Goal: Task Accomplishment & Management: Use online tool/utility

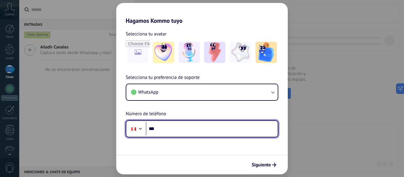
click at [176, 127] on input "***" at bounding box center [212, 129] width 132 height 14
click at [211, 126] on input "**********" at bounding box center [212, 129] width 132 height 14
type input "**********"
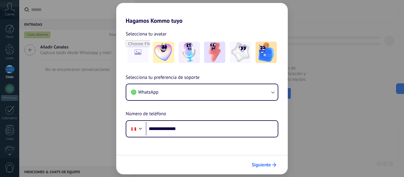
click at [270, 166] on span "Siguiente" at bounding box center [260, 165] width 19 height 4
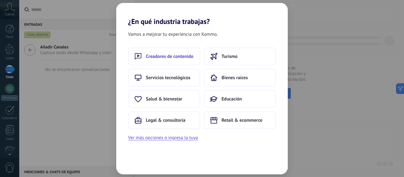
click at [185, 53] on span "Creadores de contenido" at bounding box center [170, 56] width 48 height 6
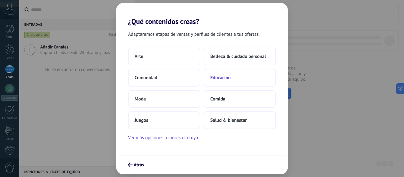
click at [226, 77] on span "Educación" at bounding box center [220, 78] width 20 height 6
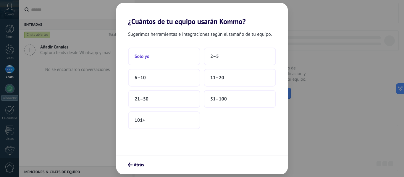
click at [161, 59] on button "Solo yo" at bounding box center [164, 57] width 72 height 18
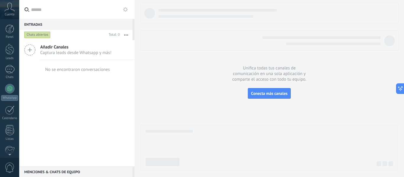
scroll to position [69, 0]
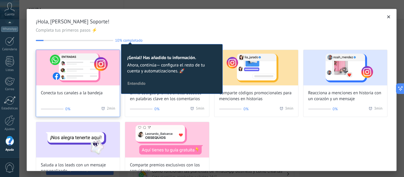
click at [92, 79] on img at bounding box center [78, 67] width 84 height 35
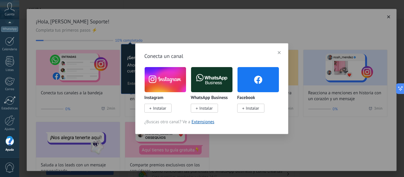
click at [203, 108] on span "Instalar" at bounding box center [205, 107] width 13 height 5
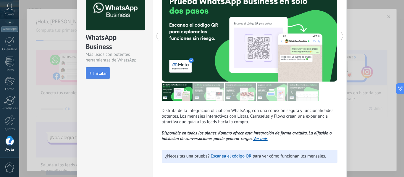
scroll to position [64, 0]
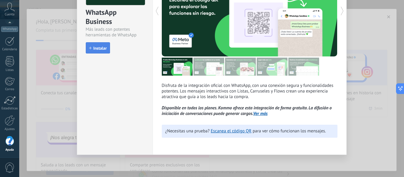
click at [101, 50] on span "Instalar" at bounding box center [99, 48] width 13 height 4
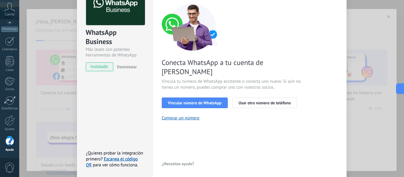
scroll to position [35, 0]
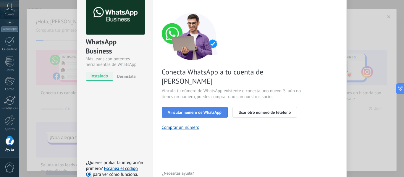
click at [197, 110] on span "Vincular número de WhatsApp" at bounding box center [194, 112] width 53 height 4
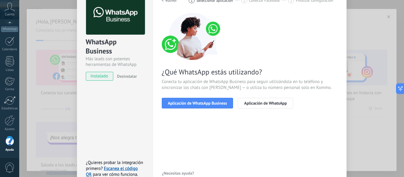
scroll to position [5, 0]
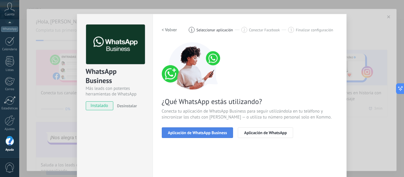
click at [184, 131] on span "Aplicación de WhatsApp Business" at bounding box center [197, 133] width 59 height 4
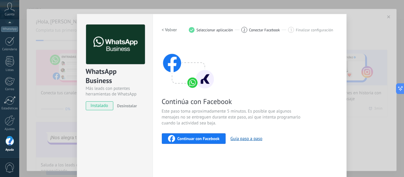
click at [191, 136] on span "Continuar con Facebook" at bounding box center [198, 138] width 42 height 4
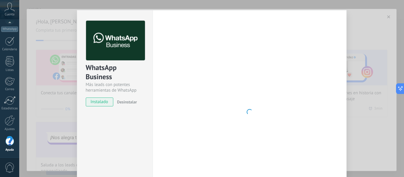
scroll to position [68, 0]
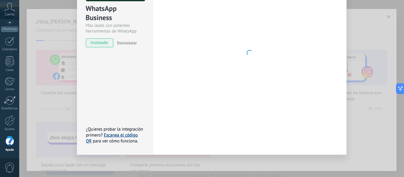
click at [130, 136] on link "Escanea el código QR" at bounding box center [112, 138] width 52 height 12
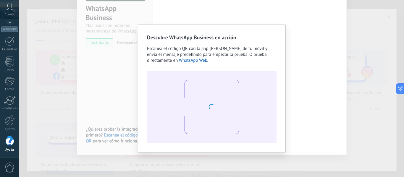
click at [247, 48] on span "Escanea el código QR con la app [PERSON_NAME] de tu móvil y envía el mensaje pr…" at bounding box center [207, 54] width 120 height 17
click at [122, 81] on div "Descubre WhatsApp Business en acción Escanea el código QR con la app [PERSON_NA…" at bounding box center [211, 88] width 384 height 177
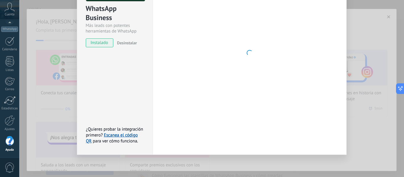
click at [222, 62] on div at bounding box center [249, 53] width 175 height 183
drag, startPoint x: 222, startPoint y: 62, endPoint x: 250, endPoint y: 57, distance: 28.5
click at [225, 61] on div at bounding box center [249, 53] width 175 height 183
click at [264, 54] on div at bounding box center [249, 53] width 175 height 183
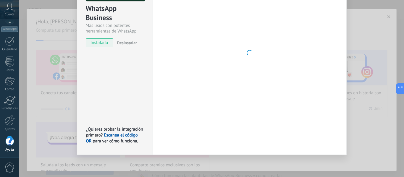
drag, startPoint x: 238, startPoint y: 54, endPoint x: 214, endPoint y: 59, distance: 24.2
click at [236, 54] on div at bounding box center [249, 53] width 175 height 183
click at [118, 131] on span "¿Quieres probar la integración primero?" at bounding box center [114, 132] width 57 height 12
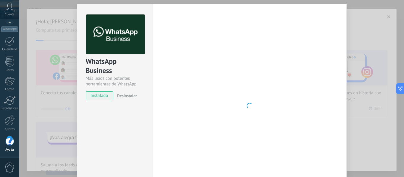
scroll to position [0, 0]
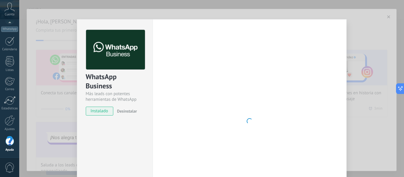
drag, startPoint x: 397, startPoint y: 36, endPoint x: 381, endPoint y: 42, distance: 17.1
click at [395, 38] on div "WhatsApp Business Más leads con potentes herramientas de WhatsApp instalado Des…" at bounding box center [211, 88] width 384 height 177
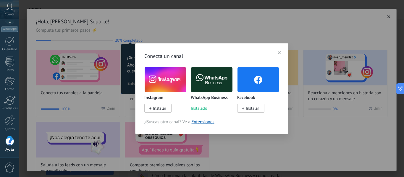
click at [256, 147] on div "Conecta un canal Instagram Instalar WhatsApp Business Instalado Facebook Instal…" at bounding box center [211, 88] width 384 height 177
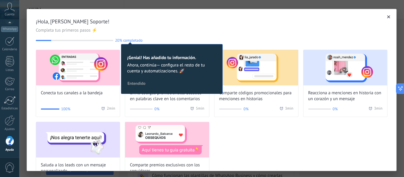
click at [138, 82] on span "Entendido" at bounding box center [136, 83] width 18 height 4
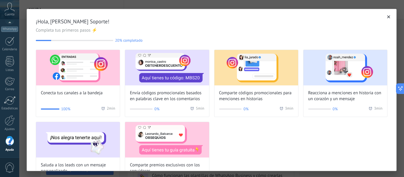
click at [385, 16] on button "button" at bounding box center [388, 17] width 6 height 6
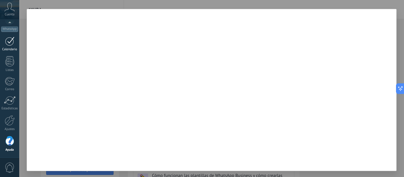
click at [18, 45] on link "Calendario" at bounding box center [9, 44] width 19 height 15
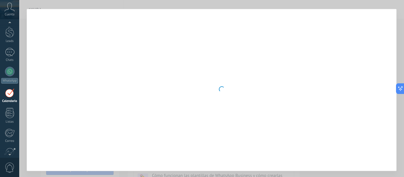
scroll to position [2, 0]
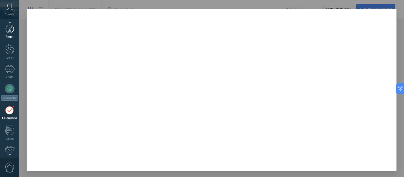
click at [6, 32] on div at bounding box center [9, 29] width 9 height 9
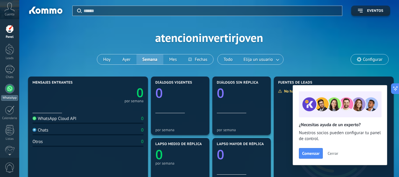
click at [13, 90] on div at bounding box center [9, 88] width 9 height 9
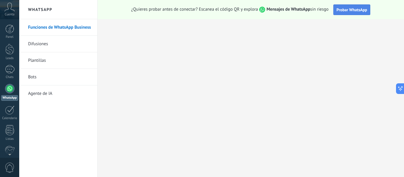
click at [359, 10] on span "Probar WhatsApp" at bounding box center [351, 9] width 31 height 5
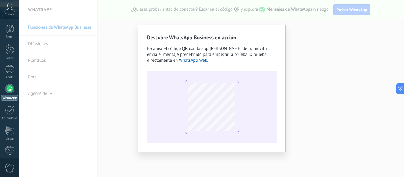
drag, startPoint x: 70, startPoint y: 46, endPoint x: 75, endPoint y: 61, distance: 15.8
click at [76, 60] on div "Descubre WhatsApp Business en acción Escanea el código QR con la app [PERSON_NA…" at bounding box center [211, 88] width 384 height 177
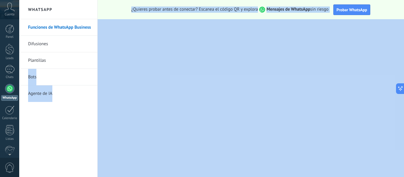
click at [83, 120] on div "Funciones de WhatsApp Business Difusiones Plantillas Bots Agente de [GEOGRAPHIC…" at bounding box center [58, 98] width 78 height 158
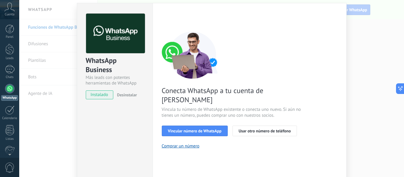
scroll to position [68, 0]
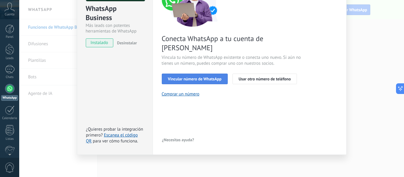
click at [200, 77] on span "Vincular número de WhatsApp" at bounding box center [194, 79] width 53 height 4
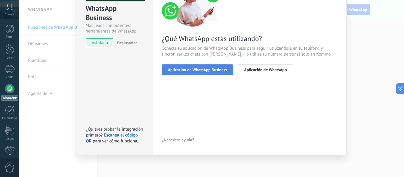
click at [197, 71] on span "Aplicación de WhatsApp Business" at bounding box center [197, 70] width 59 height 4
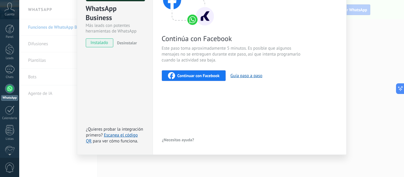
click at [195, 75] on span "Continuar con Facebook" at bounding box center [198, 76] width 42 height 4
click at [209, 75] on span "Continuar con Facebook" at bounding box center [198, 76] width 42 height 4
click at [194, 77] on span "Continuar con Facebook" at bounding box center [198, 76] width 42 height 4
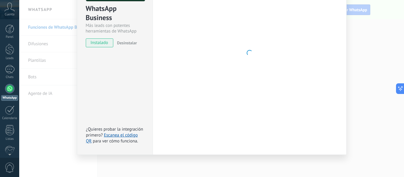
click at [377, 70] on div "WhatsApp Business Más leads con potentes herramientas de WhatsApp instalado Des…" at bounding box center [211, 88] width 384 height 177
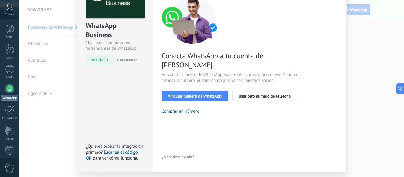
scroll to position [59, 0]
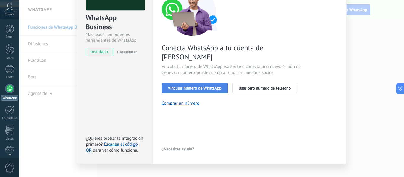
click at [197, 86] on span "Vincular número de WhatsApp" at bounding box center [194, 88] width 53 height 4
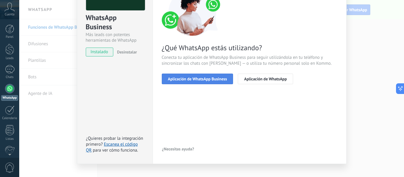
click at [197, 79] on span "Aplicación de WhatsApp Business" at bounding box center [197, 79] width 59 height 4
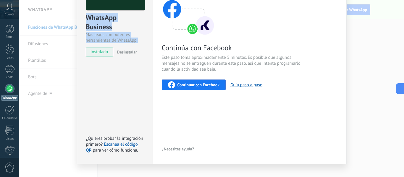
drag, startPoint x: 85, startPoint y: 17, endPoint x: 134, endPoint y: 51, distance: 59.0
click at [134, 51] on div "WhatsApp Business Más leads con potentes herramientas de WhatsApp instalado Des…" at bounding box center [114, 10] width 75 height 101
drag, startPoint x: 130, startPoint y: 79, endPoint x: 139, endPoint y: 82, distance: 9.7
click at [130, 79] on div "WhatsApp Business Más leads con potentes herramientas de WhatsApp instalado Des…" at bounding box center [115, 62] width 76 height 204
click at [194, 86] on span "Continuar con Facebook" at bounding box center [198, 85] width 42 height 4
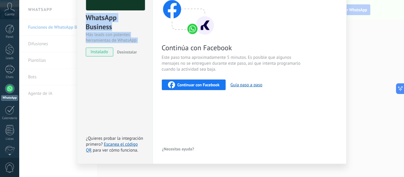
click at [110, 85] on div "WhatsApp Business Más leads con potentes herramientas de WhatsApp instalado Des…" at bounding box center [115, 62] width 76 height 204
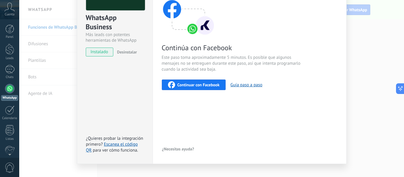
click at [196, 86] on span "Continuar con Facebook" at bounding box center [198, 85] width 42 height 4
click at [188, 84] on span "Continuar con Facebook" at bounding box center [198, 85] width 42 height 4
click at [207, 84] on span "Continuar con Facebook" at bounding box center [198, 85] width 42 height 4
